Goal: Task Accomplishment & Management: Complete application form

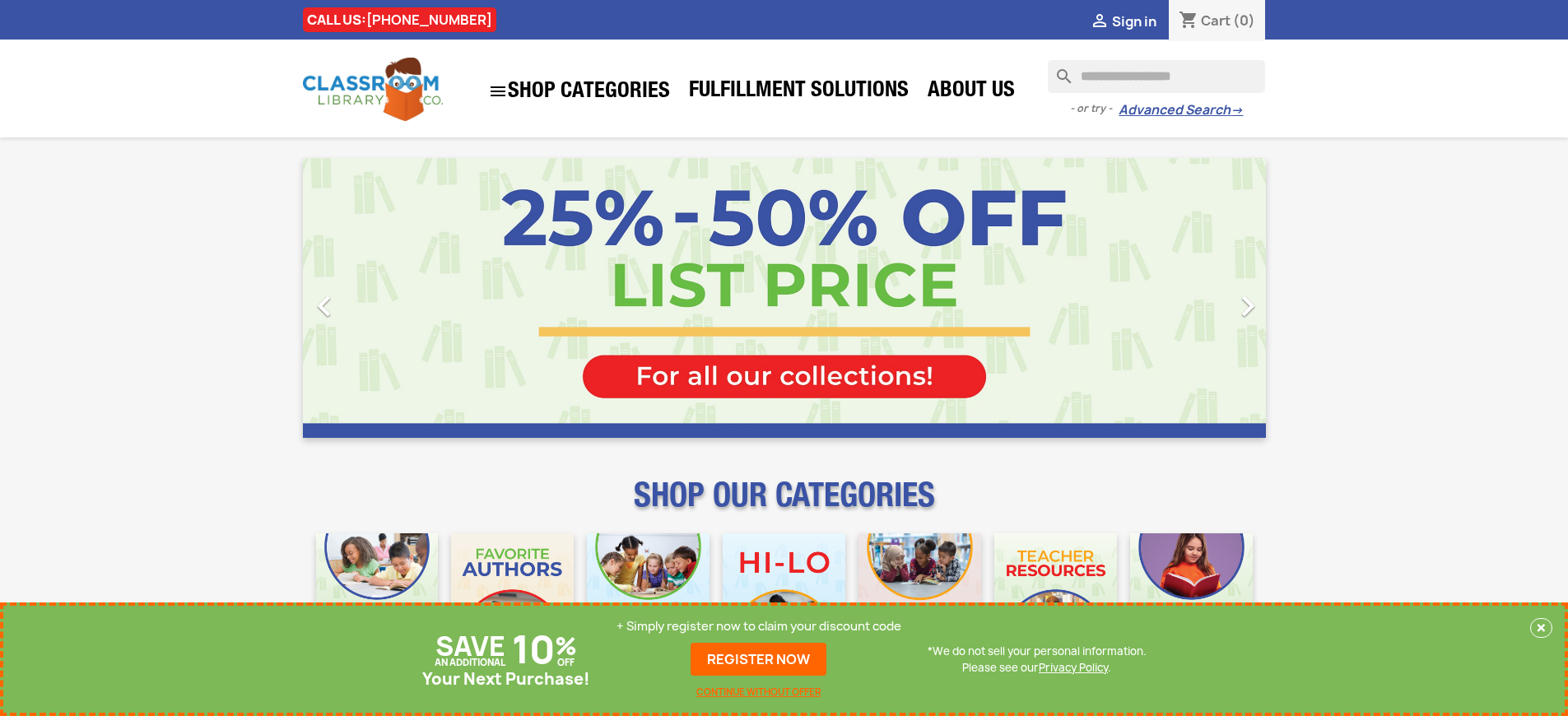
click at [759, 627] on p "+ Simply register now to claim your discount code" at bounding box center [759, 627] width 285 height 16
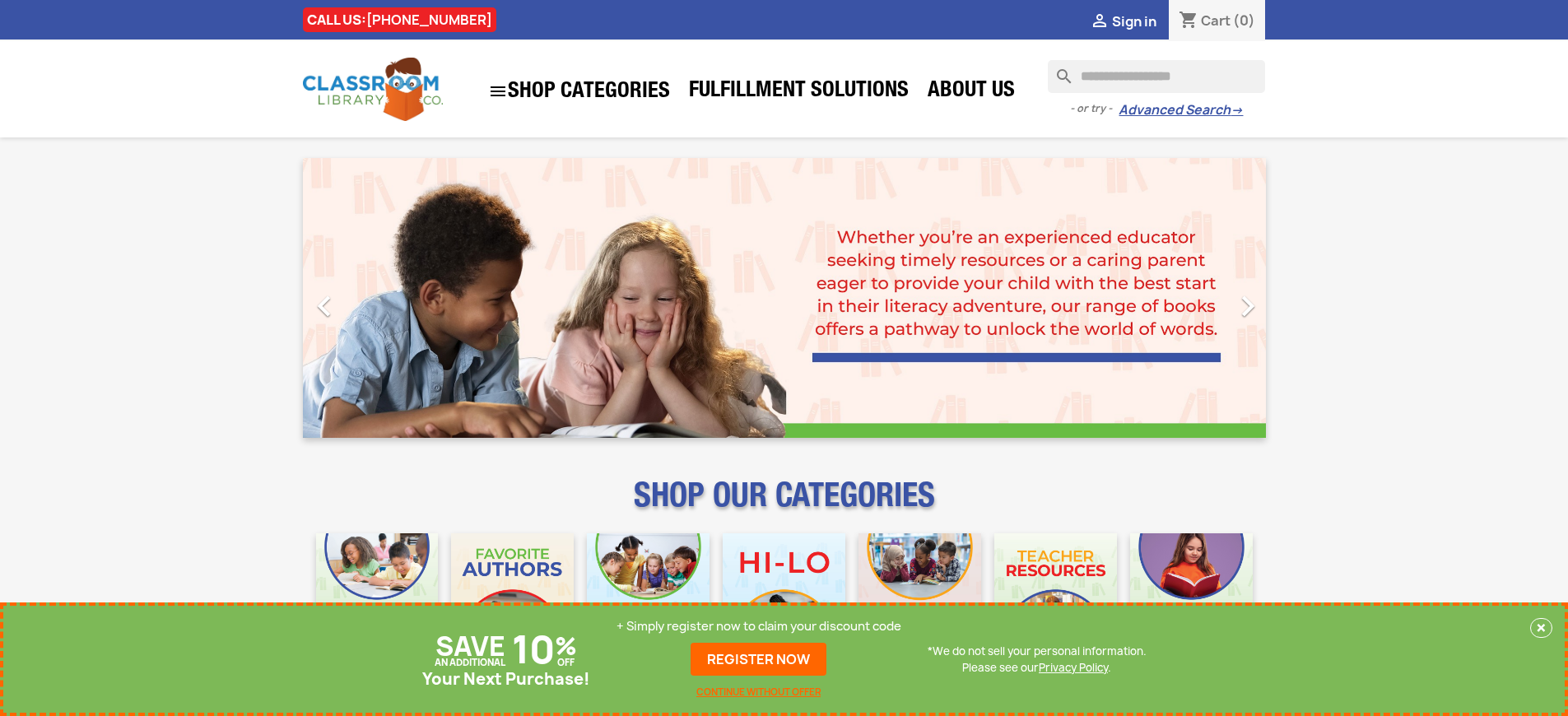
click at [759, 627] on p "+ Simply register now to claim your discount code" at bounding box center [759, 627] width 285 height 16
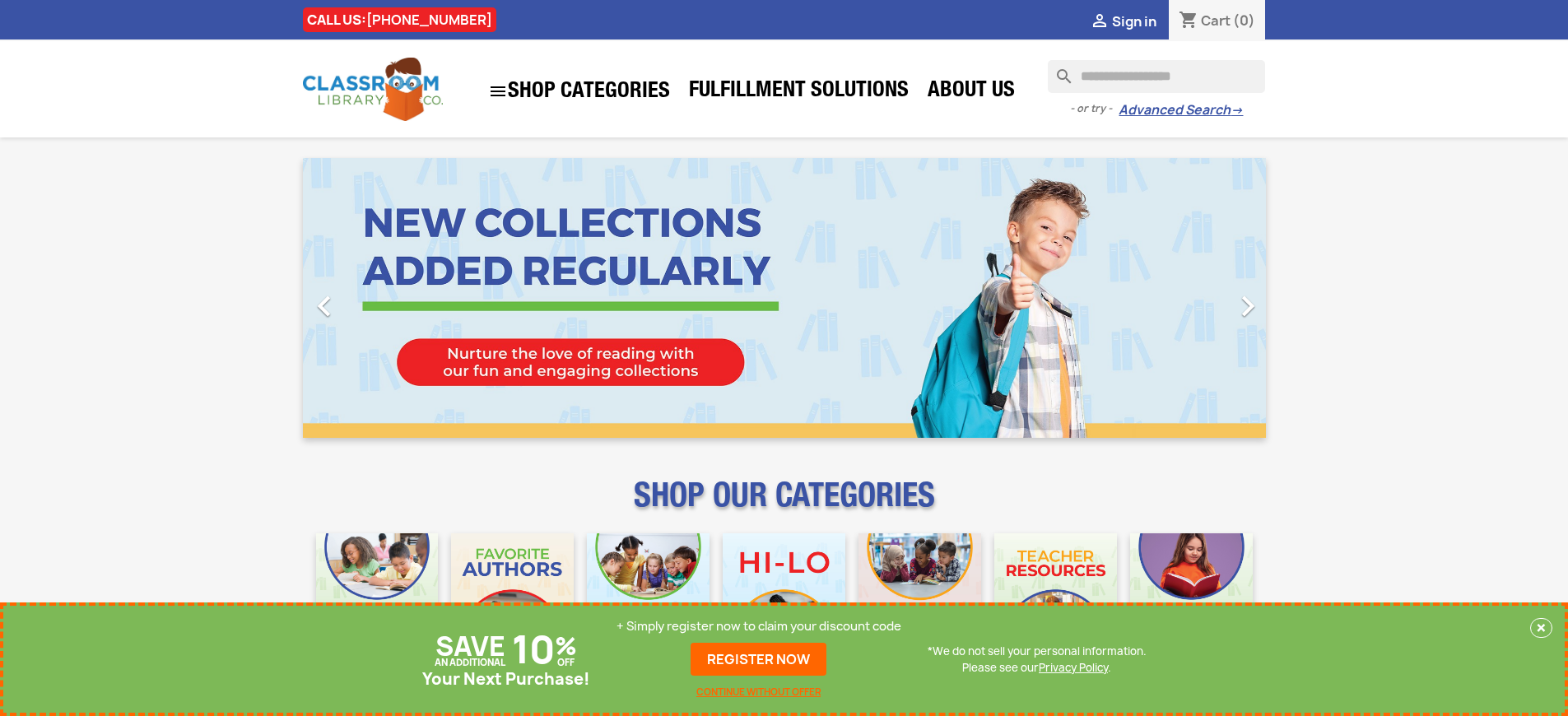
click at [759, 627] on p "+ Simply register now to claim your discount code" at bounding box center [759, 627] width 285 height 16
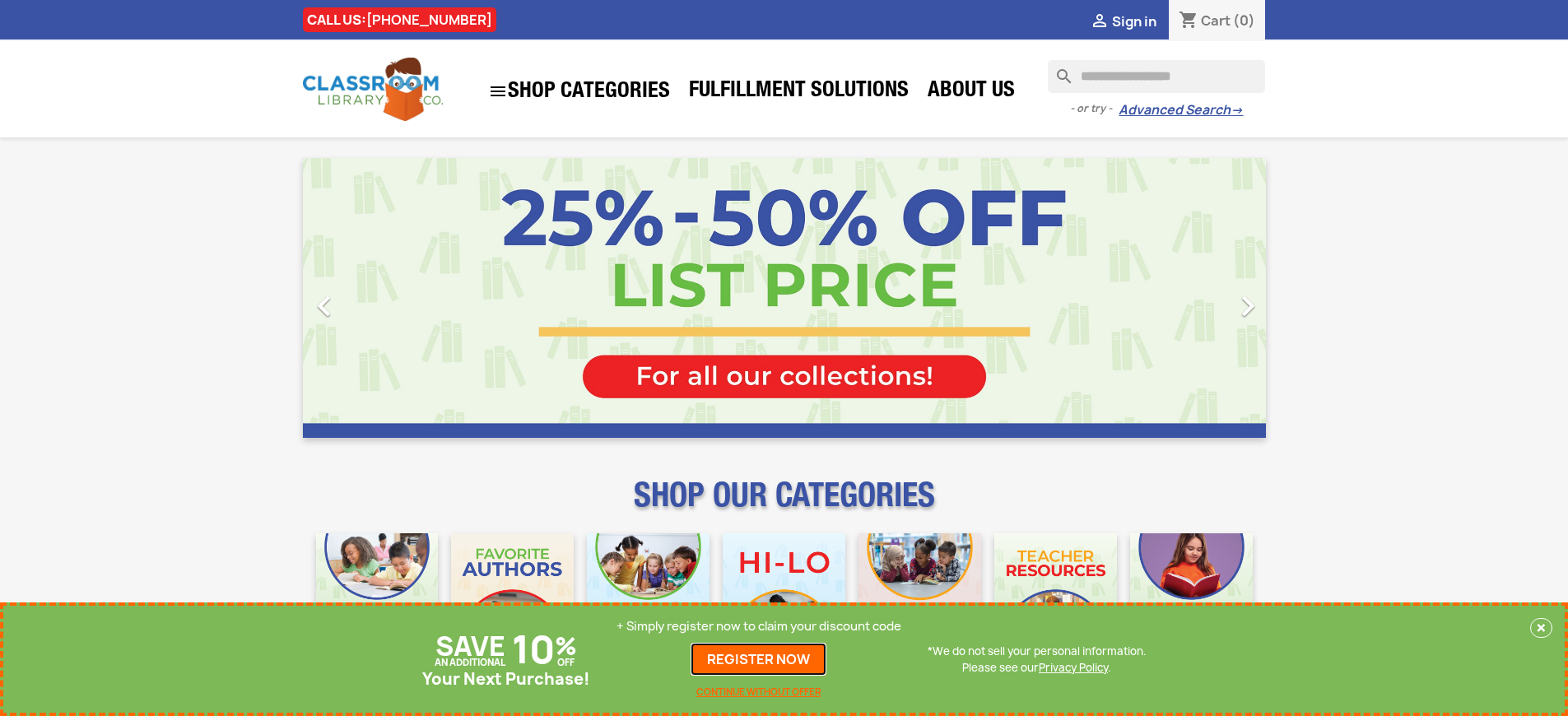
click at [759, 659] on link "REGISTER NOW" at bounding box center [758, 659] width 135 height 33
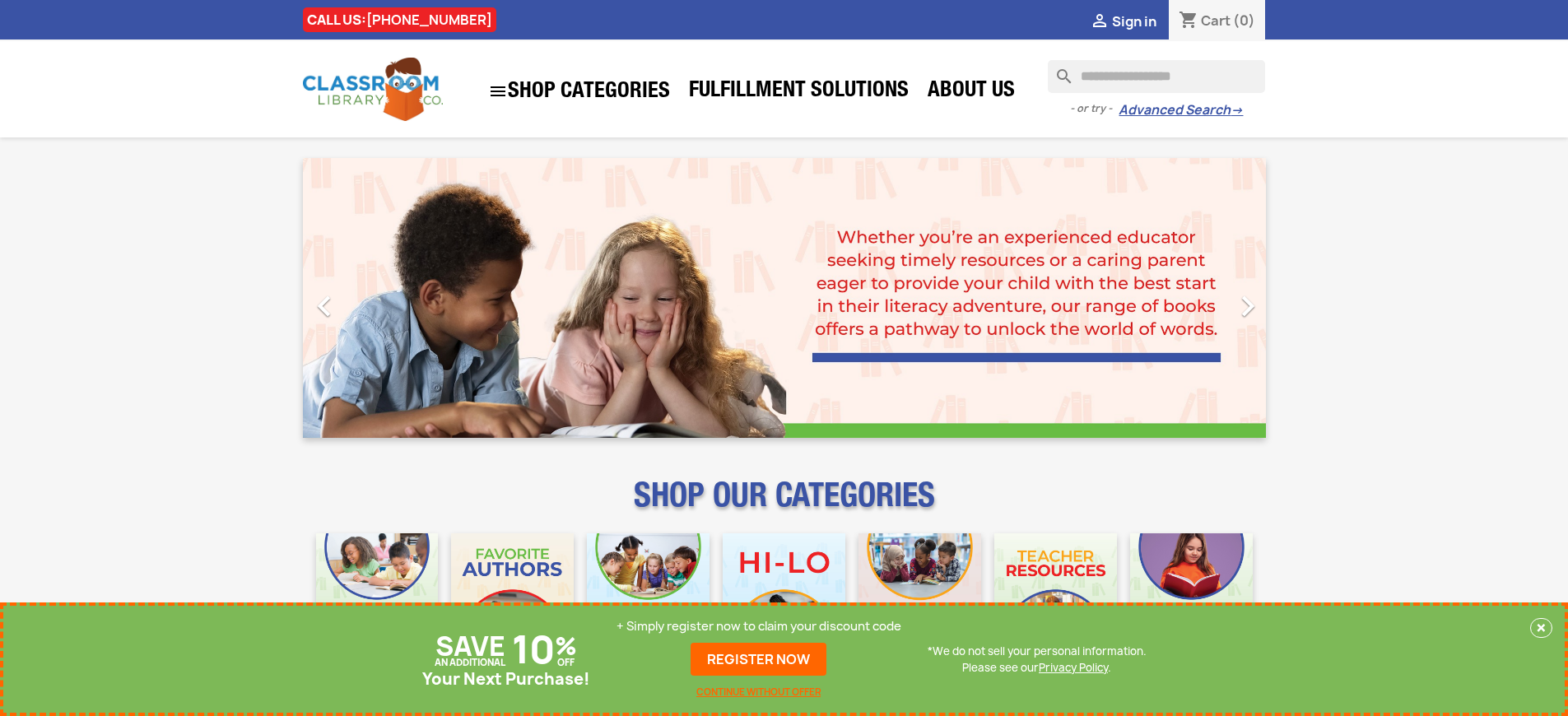
click at [759, 627] on p "+ Simply register now to claim your discount code" at bounding box center [759, 627] width 285 height 16
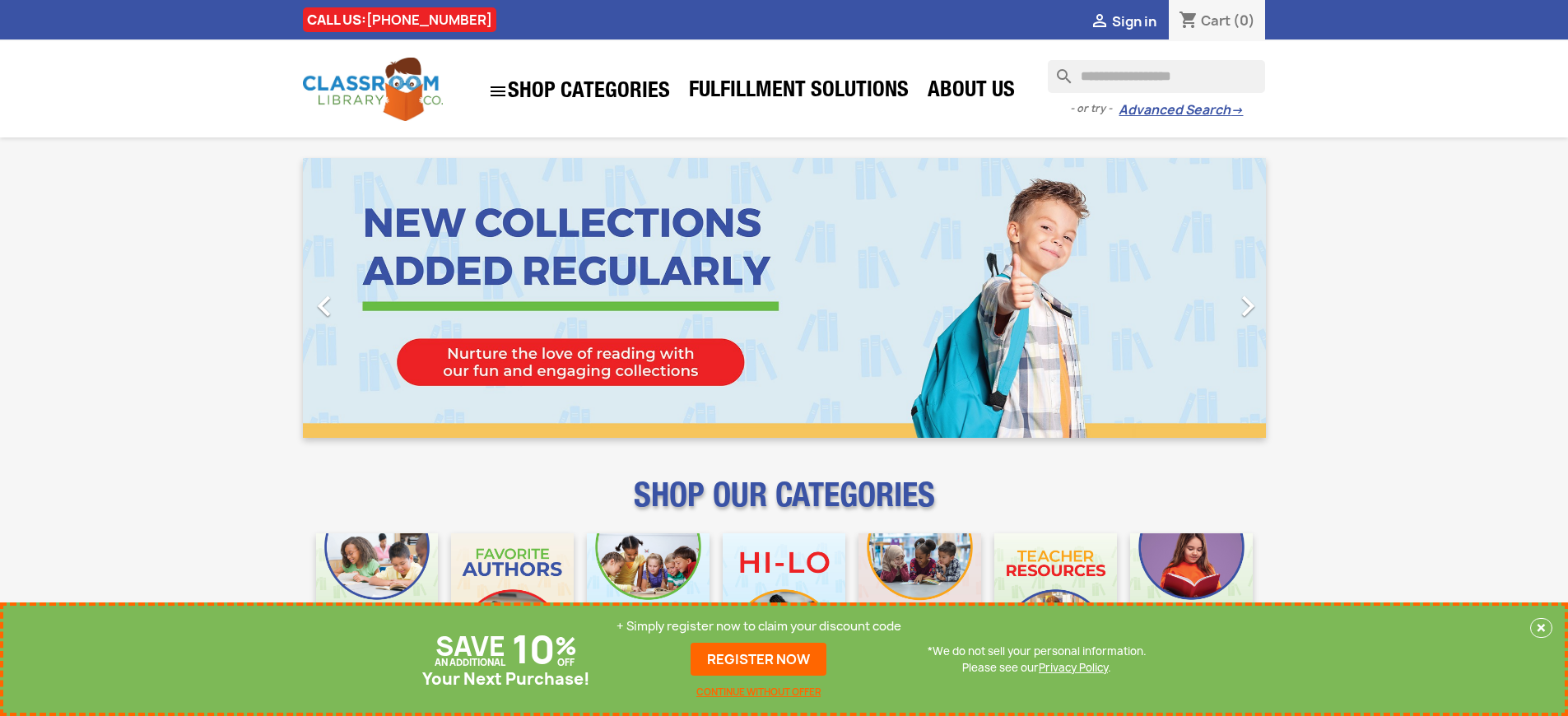
click at [759, 627] on p "+ Simply register now to claim your discount code" at bounding box center [759, 627] width 285 height 16
click at [759, 659] on link "REGISTER NOW" at bounding box center [758, 659] width 135 height 33
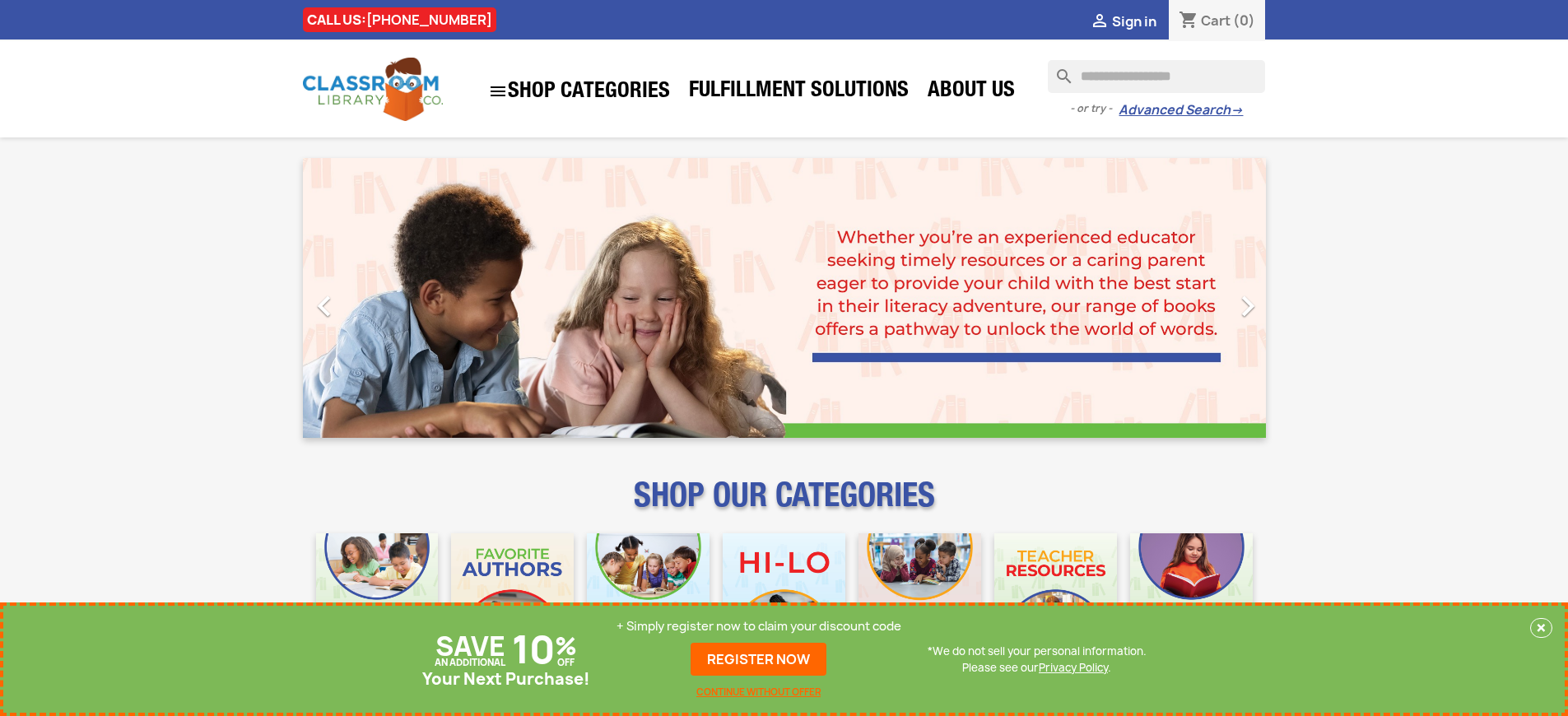
click at [759, 627] on p "+ Simply register now to claim your discount code" at bounding box center [759, 627] width 285 height 16
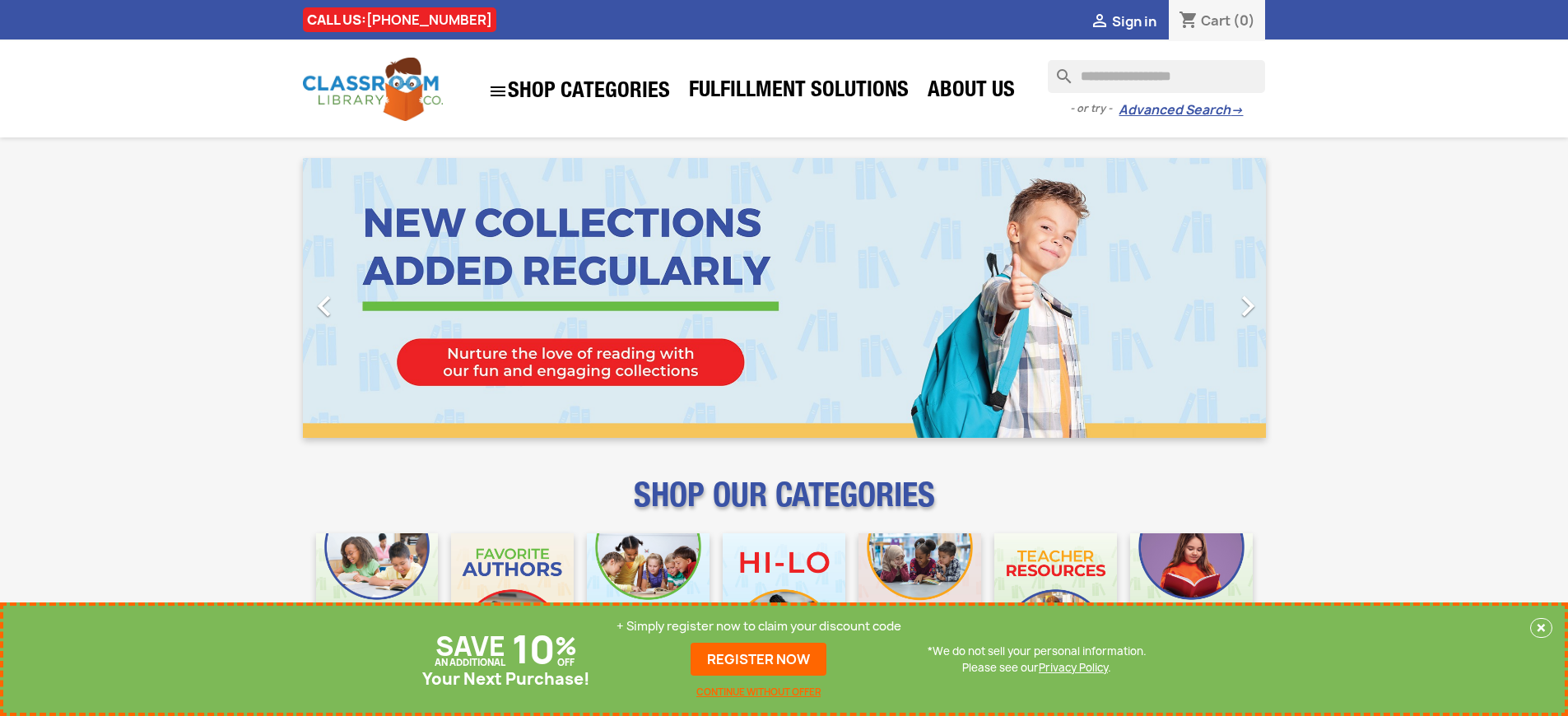
click at [759, 627] on p "+ Simply register now to claim your discount code" at bounding box center [759, 627] width 285 height 16
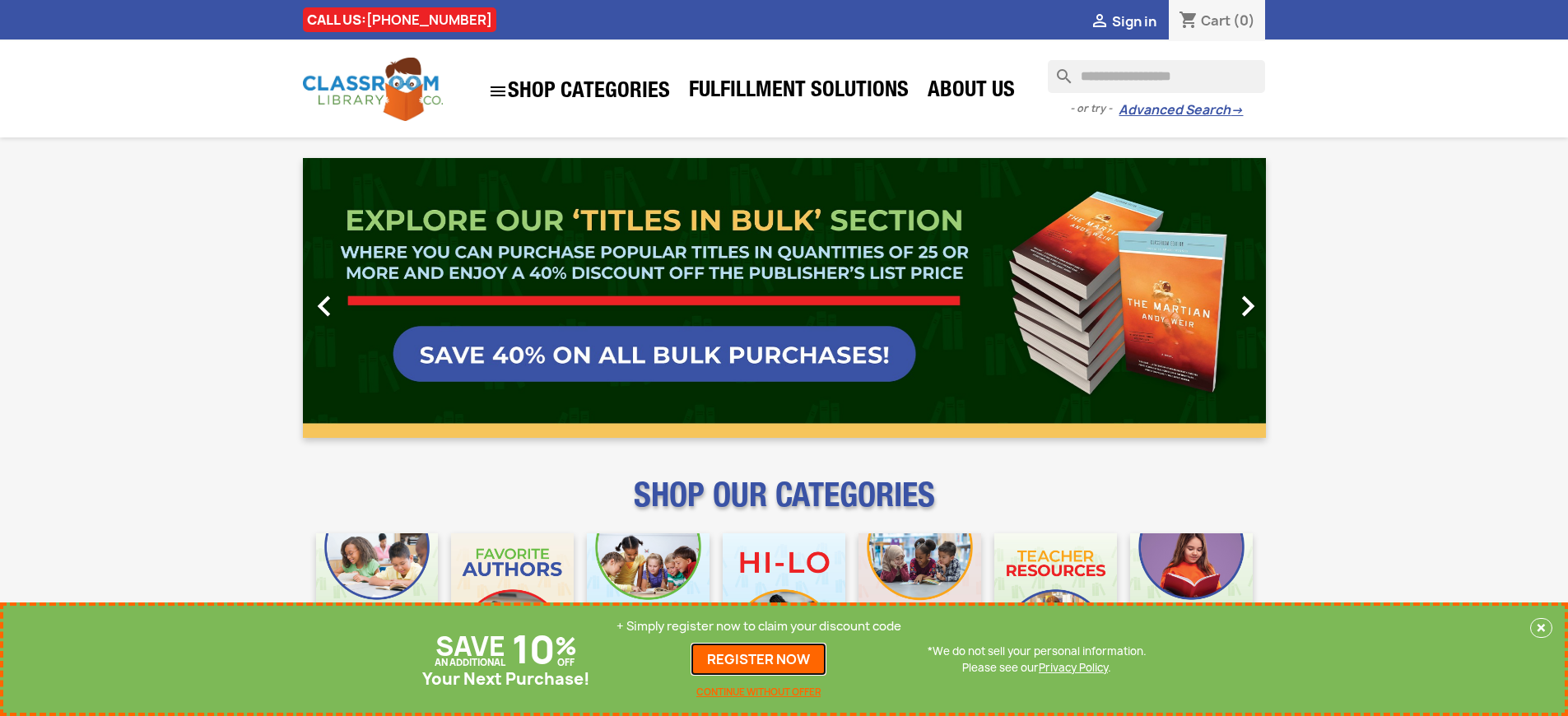
click at [759, 659] on link "REGISTER NOW" at bounding box center [758, 659] width 135 height 33
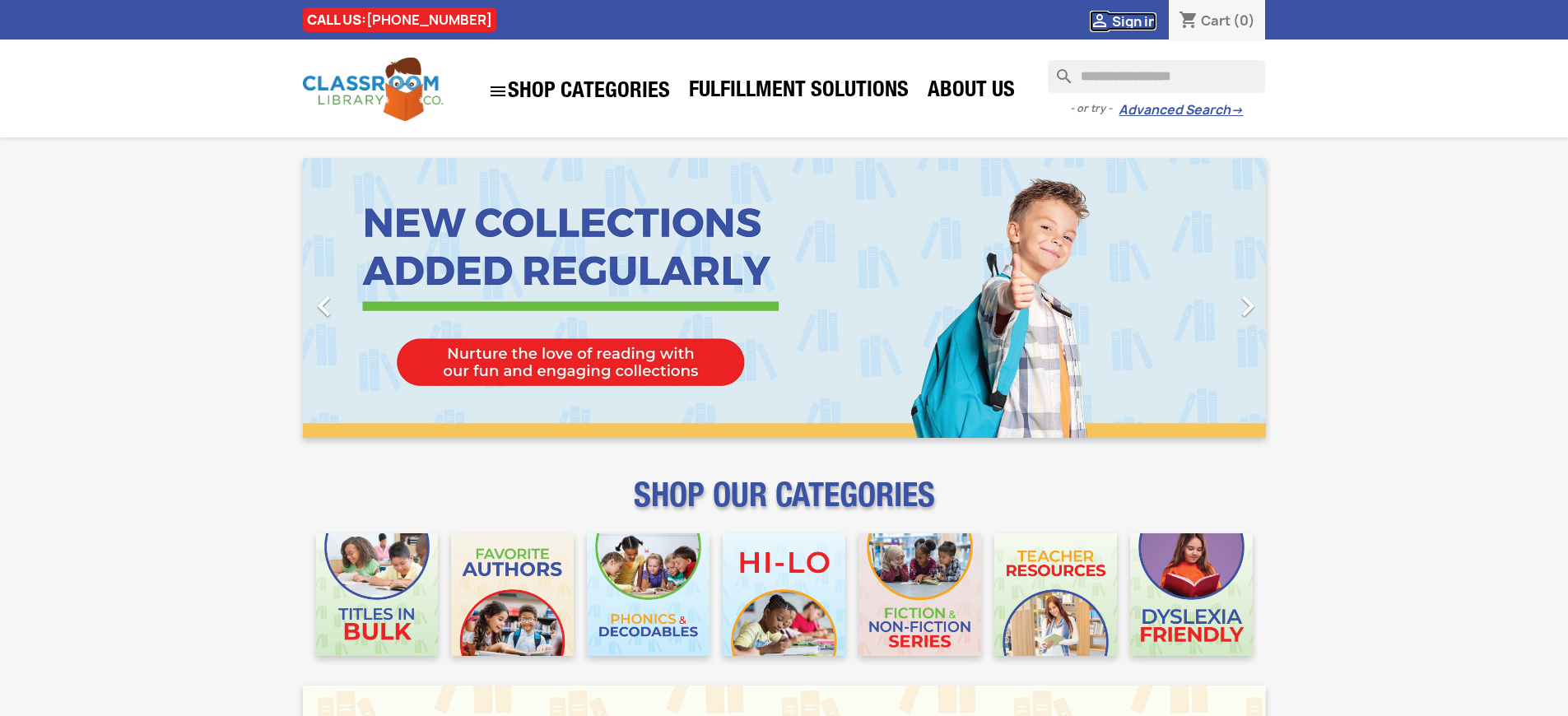
click at [1134, 21] on span "Sign in" at bounding box center [1134, 22] width 44 height 18
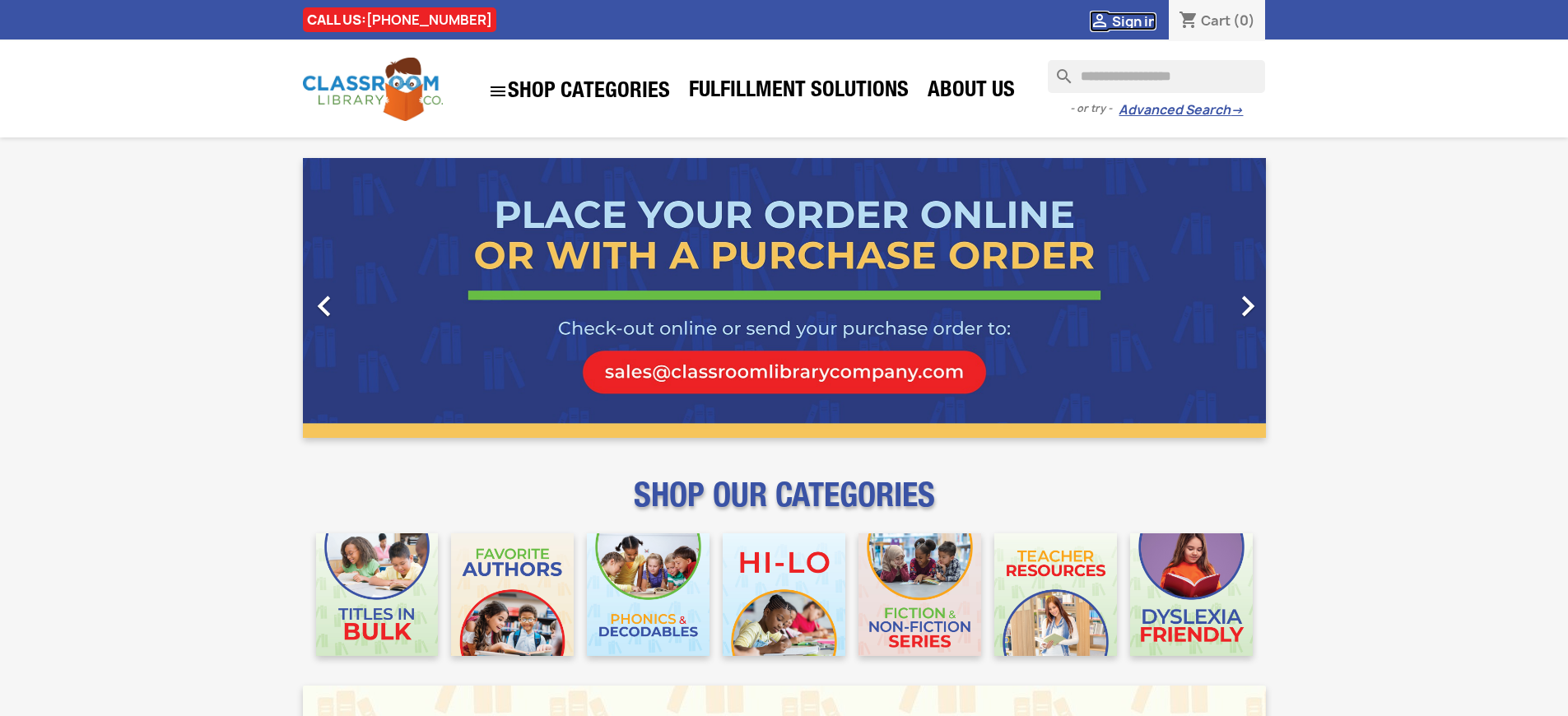
click at [1134, 21] on span "Sign in" at bounding box center [1134, 22] width 44 height 18
